Goal: Task Accomplishment & Management: Complete application form

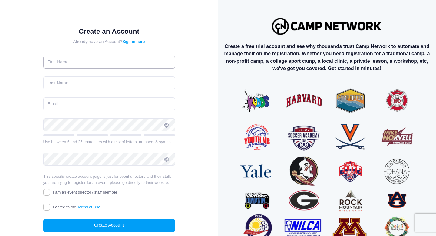
click at [129, 61] on input "text" at bounding box center [109, 62] width 132 height 13
type input "Lucas"
click at [121, 80] on input "text" at bounding box center [109, 82] width 132 height 13
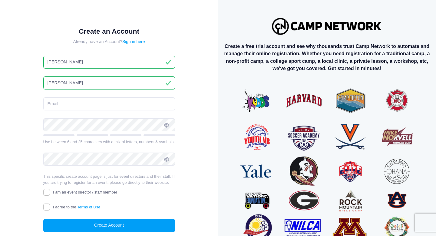
type input "Horst"
click at [127, 99] on input "email" at bounding box center [109, 103] width 132 height 13
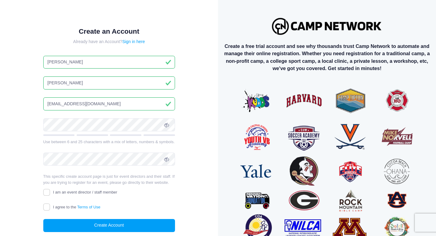
type input "lhorst27@brophybroncos.org"
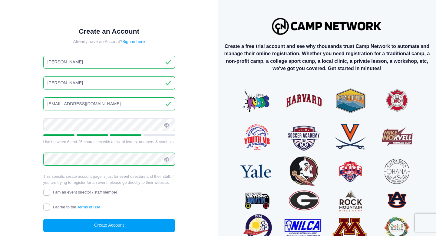
scroll to position [28, 0]
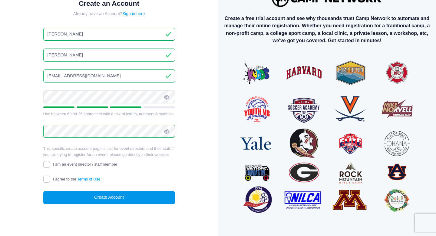
click at [92, 200] on button "Create Account" at bounding box center [109, 197] width 132 height 13
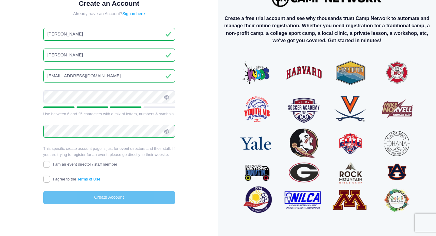
scroll to position [21, 0]
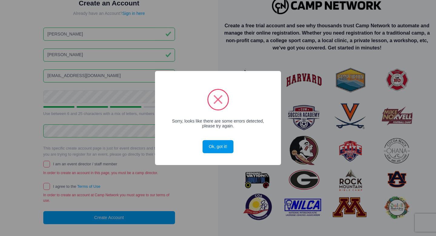
click at [207, 142] on button "Ok, got it!" at bounding box center [218, 146] width 31 height 13
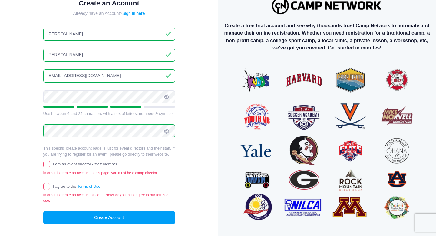
click at [40, 188] on div "Create an Account Already have an Account? Sign in here Lucas Horst lhorst27@br…" at bounding box center [108, 116] width 151 height 254
click at [42, 187] on div "Create an Account Already have an Account? Sign in here Lucas Horst lhorst27@br…" at bounding box center [108, 116] width 151 height 254
click at [47, 185] on input "I agree to the Terms of Use" at bounding box center [46, 186] width 7 height 7
checkbox input "true"
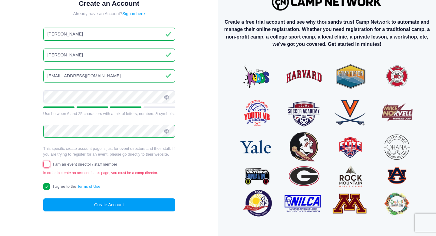
click at [45, 165] on input "I am an event director / staff member" at bounding box center [46, 164] width 7 height 7
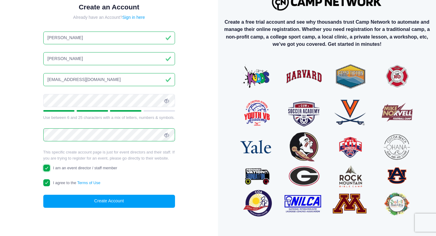
scroll to position [28, 0]
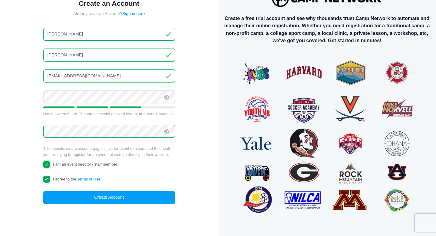
click at [45, 164] on input "I am an event director / staff member" at bounding box center [46, 164] width 7 height 7
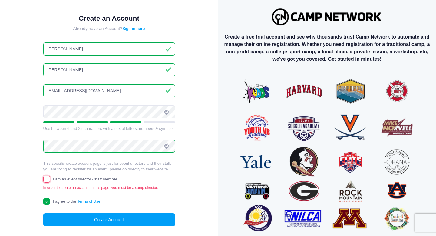
scroll to position [0, 0]
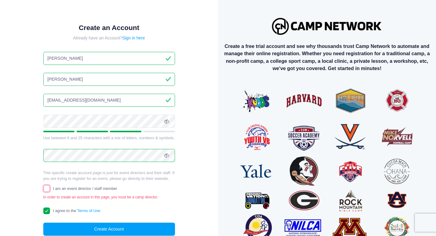
click at [48, 187] on input "I am an event director / staff member" at bounding box center [46, 188] width 7 height 7
checkbox input "true"
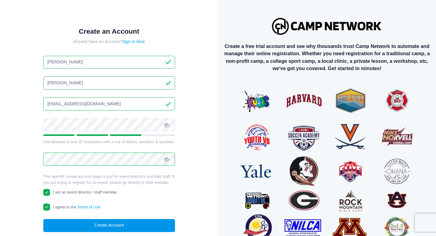
click at [124, 225] on button "Create Account" at bounding box center [109, 225] width 132 height 13
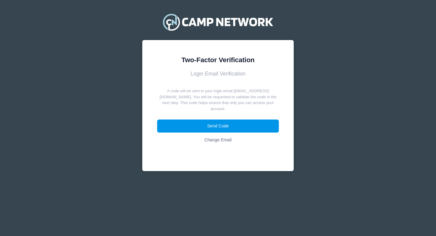
click at [239, 122] on button "Send Code" at bounding box center [218, 125] width 122 height 13
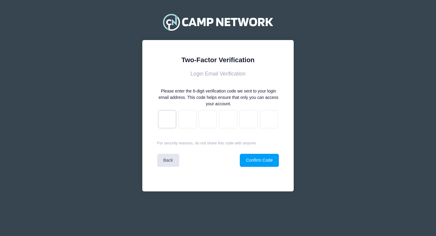
click at [167, 111] on input "text" at bounding box center [167, 119] width 18 height 18
paste input "f"
type input "0"
type input "d"
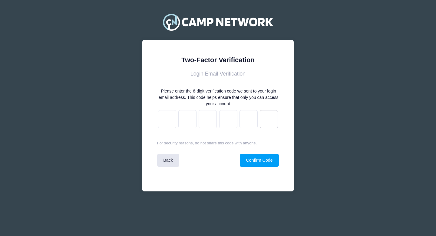
type input "7"
type input "b"
type input "f"
click at [266, 161] on button "Confirm Code" at bounding box center [259, 160] width 39 height 13
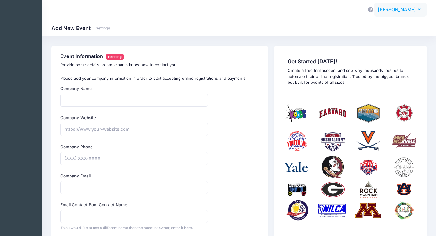
click at [402, 10] on span "Lucas Horst" at bounding box center [397, 9] width 38 height 7
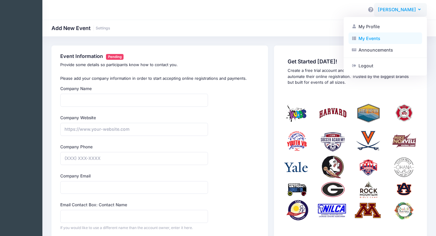
click at [369, 37] on link "My Events" at bounding box center [386, 38] width 74 height 12
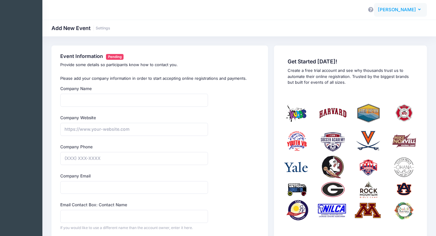
click at [401, 10] on span "[PERSON_NAME]" at bounding box center [397, 9] width 38 height 7
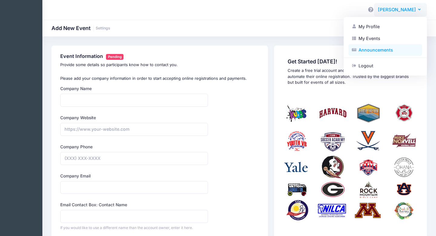
click at [382, 49] on link "Announcements" at bounding box center [386, 50] width 74 height 12
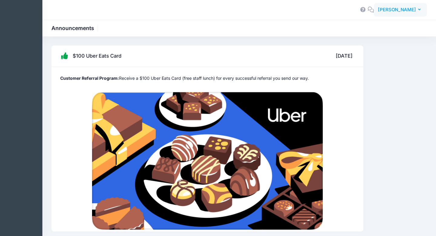
click at [406, 6] on span "[PERSON_NAME]" at bounding box center [397, 9] width 38 height 7
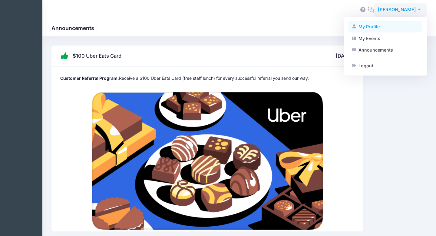
click at [382, 25] on link "My Profile" at bounding box center [386, 27] width 74 height 12
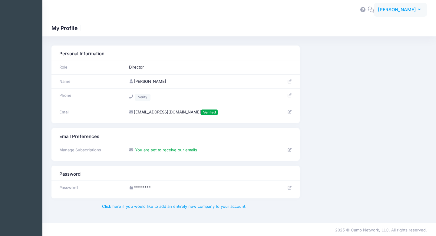
click at [404, 6] on button "[PERSON_NAME]" at bounding box center [400, 10] width 53 height 14
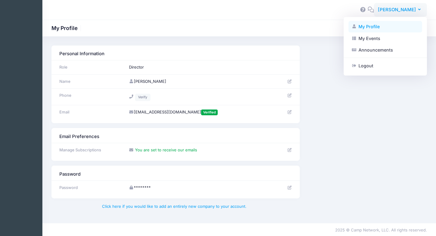
click at [394, 24] on link "My Profile" at bounding box center [386, 27] width 74 height 12
